Goal: Entertainment & Leisure: Consume media (video, audio)

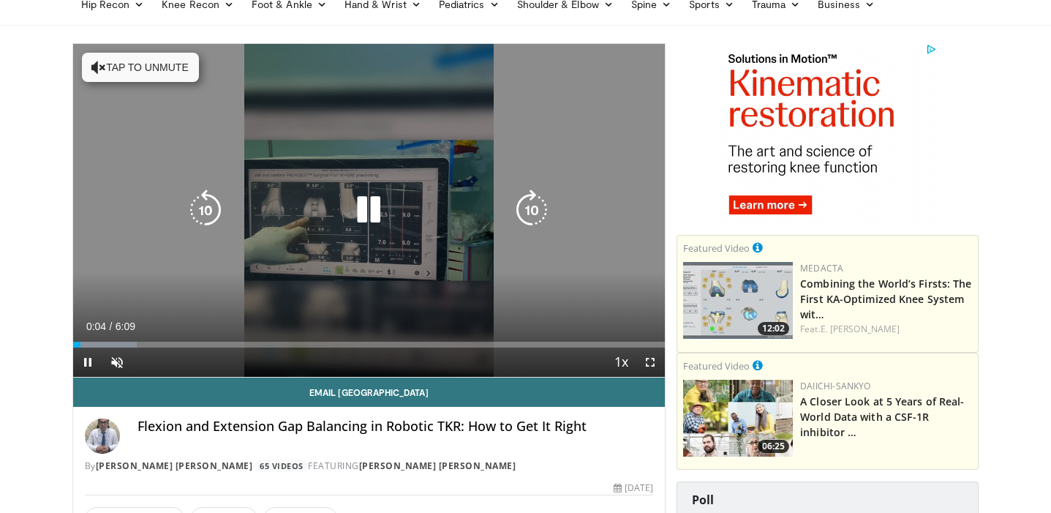
scroll to position [72, 0]
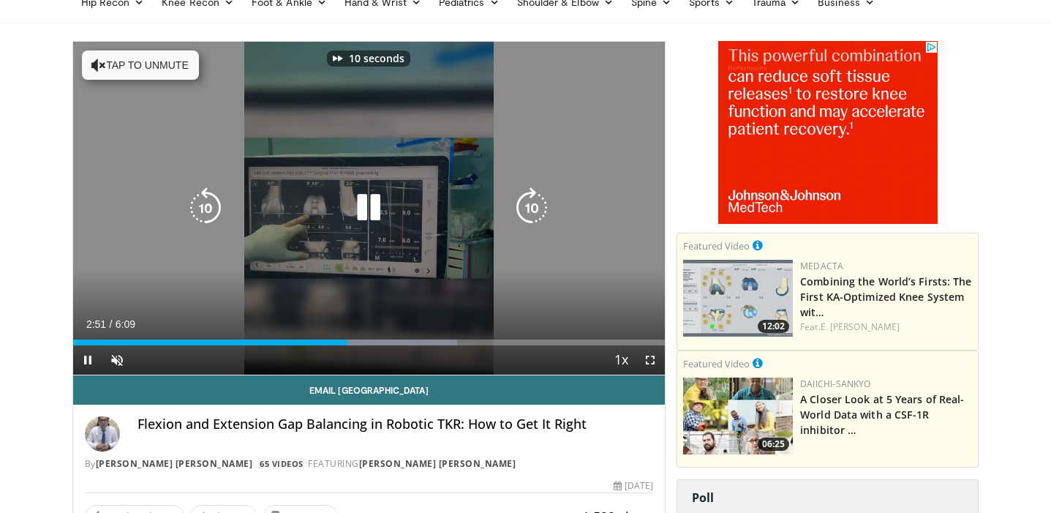
click at [358, 215] on icon "Video Player" at bounding box center [368, 207] width 41 height 41
